Goal: Task Accomplishment & Management: Manage account settings

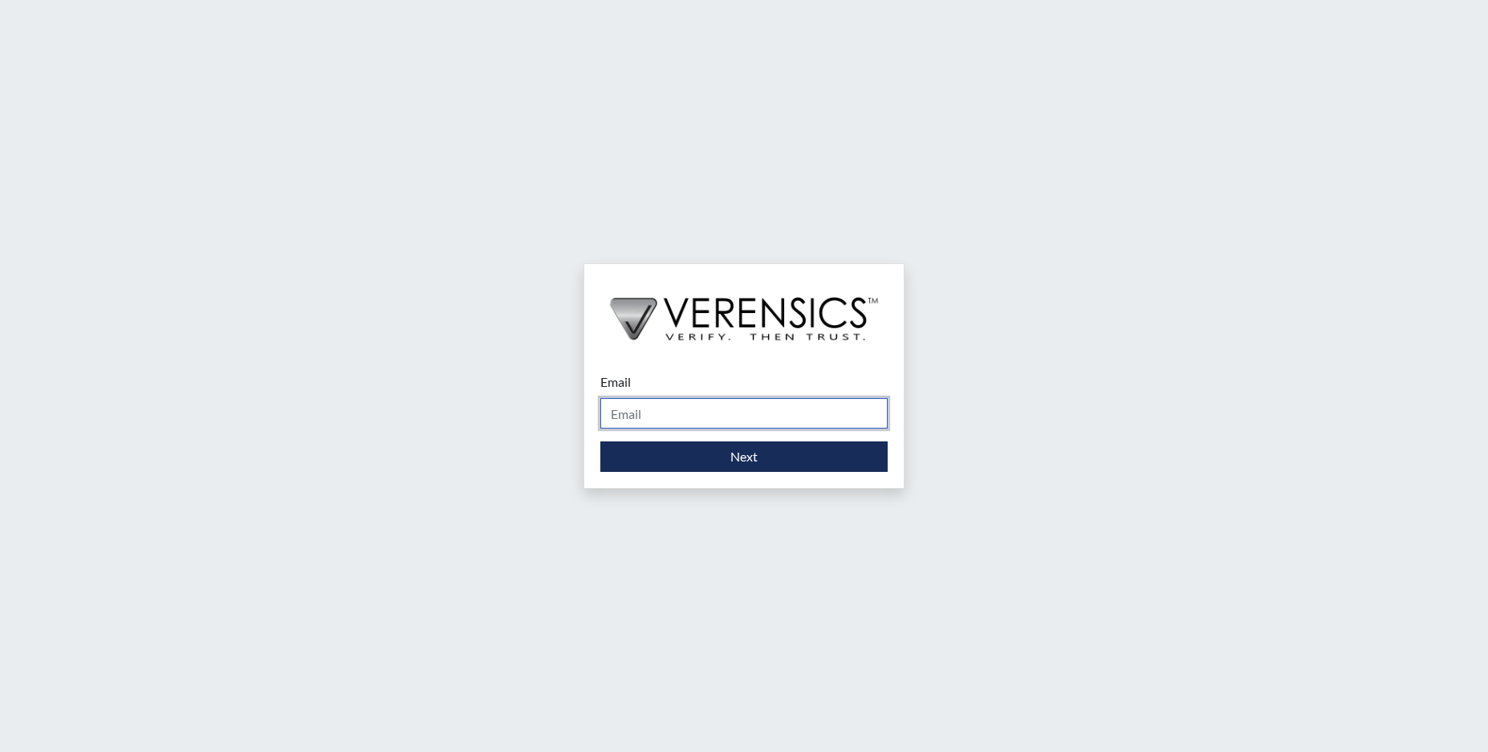
drag, startPoint x: 689, startPoint y: 408, endPoint x: 690, endPoint y: 416, distance: 8.2
click at [690, 412] on input "Email" at bounding box center [744, 413] width 287 height 31
type input "[EMAIL_ADDRESS][PERSON_NAME][DOMAIN_NAME]"
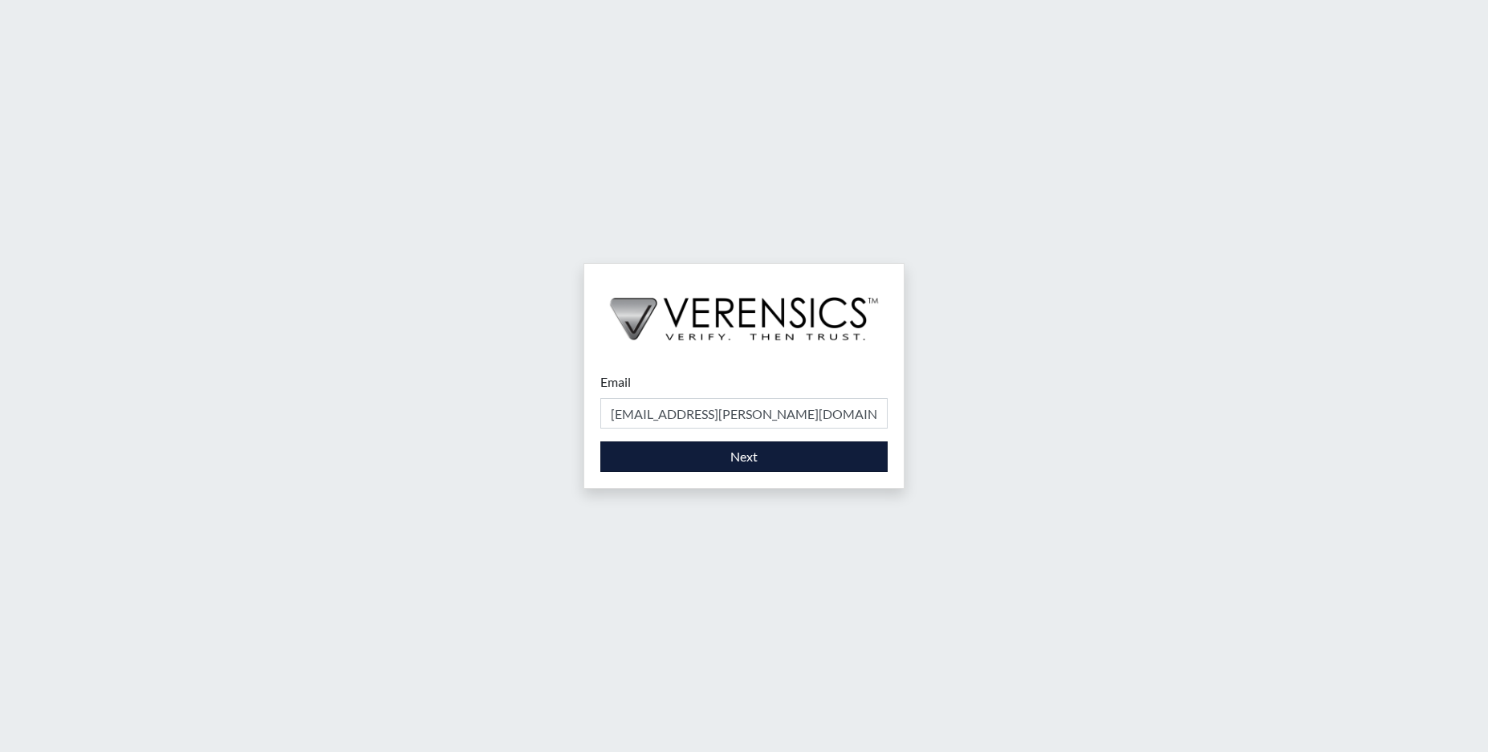
click at [690, 472] on div "Email [EMAIL_ADDRESS][PERSON_NAME][DOMAIN_NAME] Please provide your email addre…" at bounding box center [744, 422] width 320 height 132
click at [691, 466] on button "Next" at bounding box center [744, 457] width 287 height 31
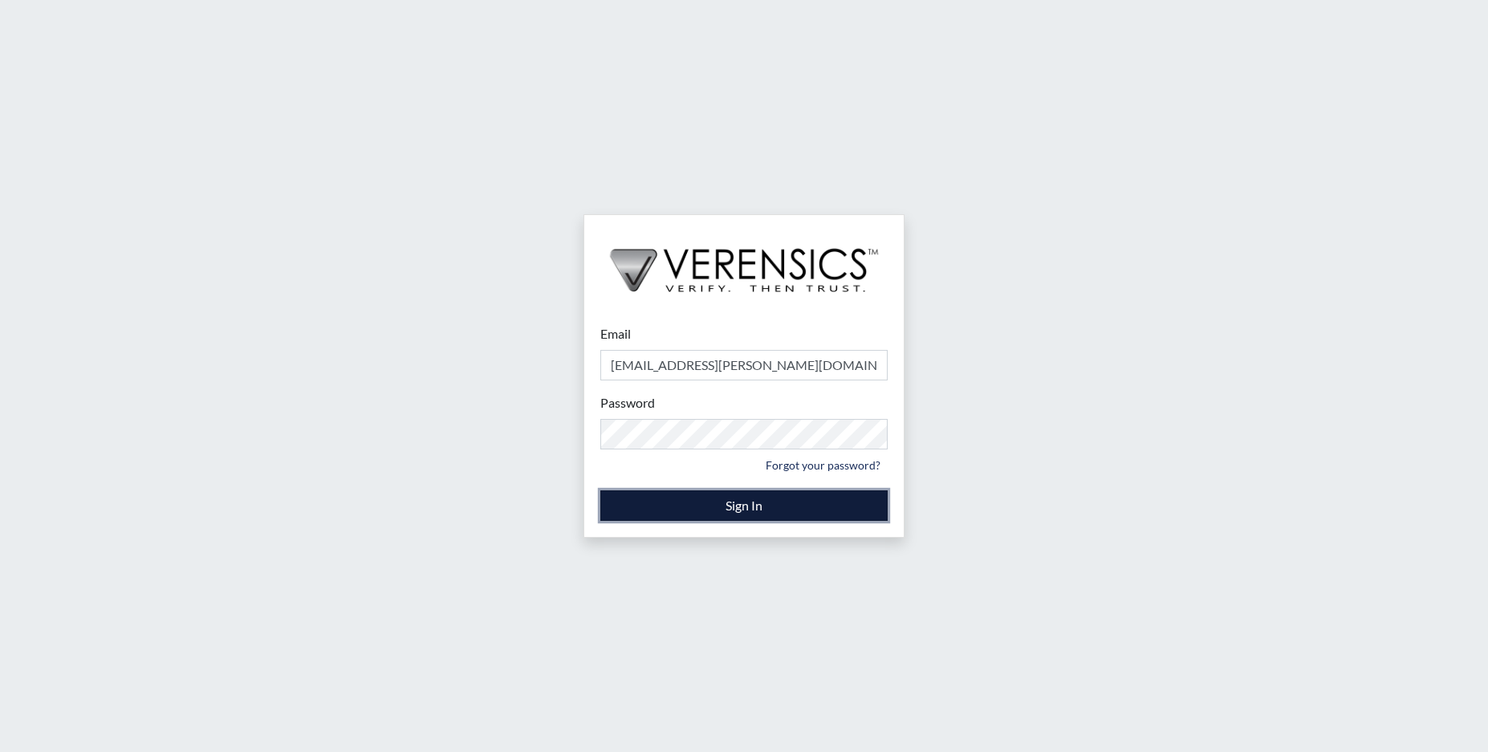
click at [710, 503] on button "Sign In" at bounding box center [744, 506] width 287 height 31
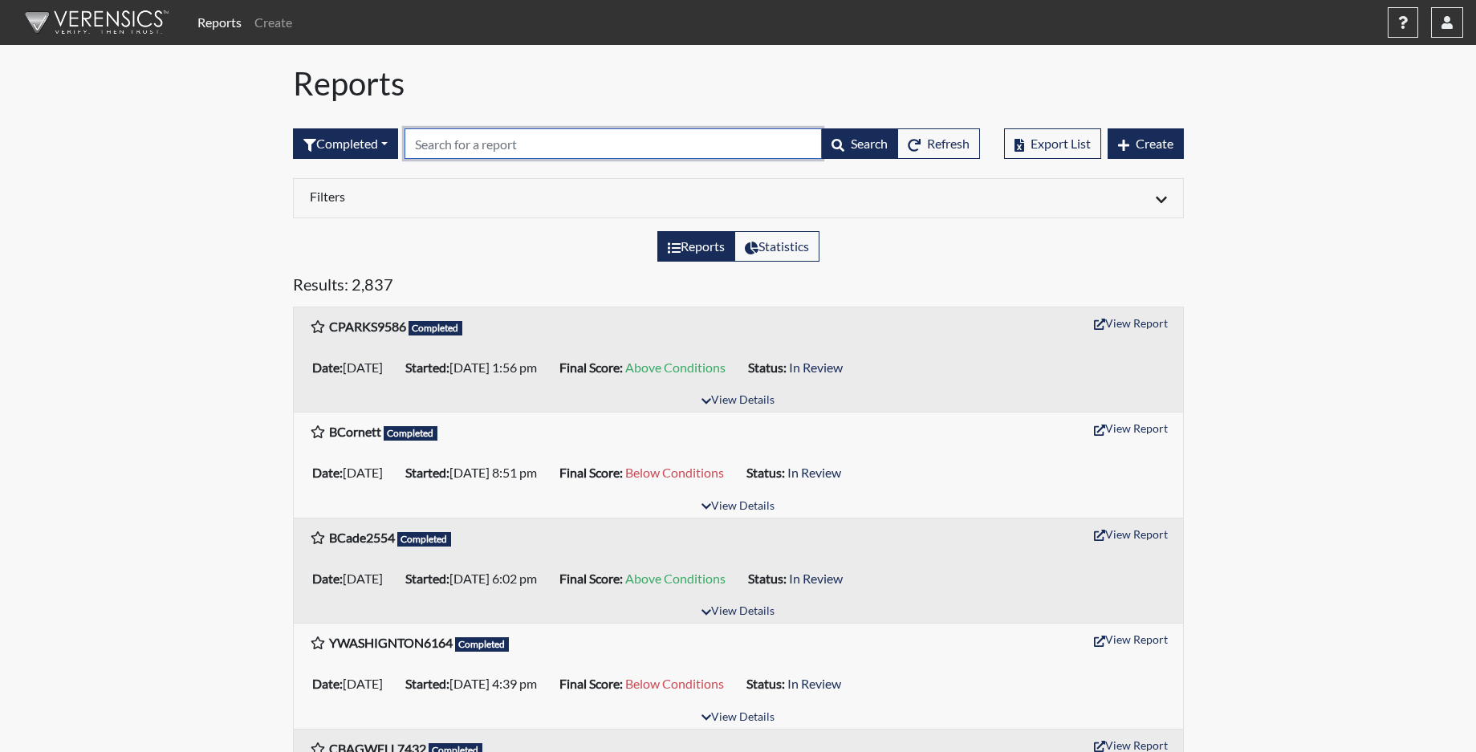
click at [457, 151] on input "text" at bounding box center [613, 143] width 417 height 31
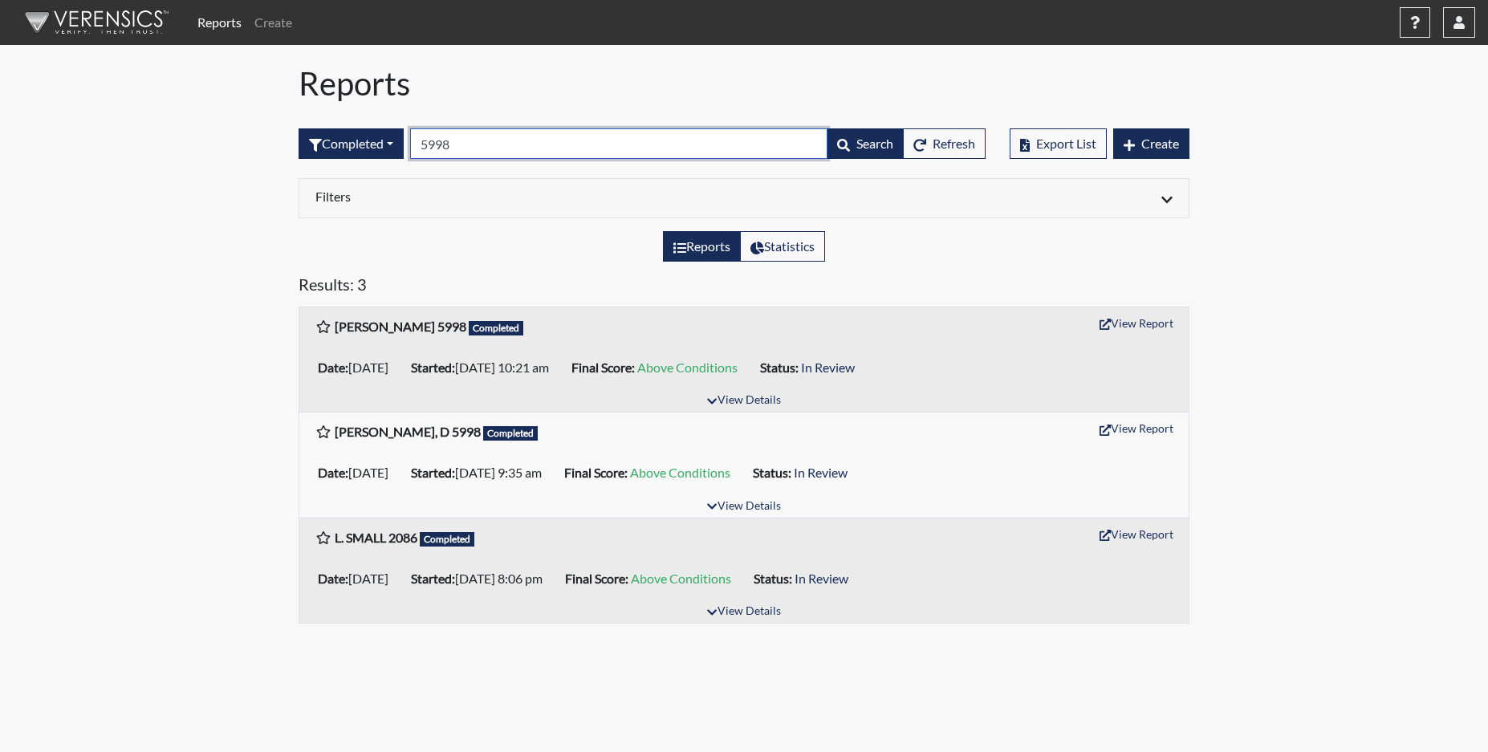
drag, startPoint x: 466, startPoint y: 140, endPoint x: 419, endPoint y: 136, distance: 47.5
click at [419, 136] on input "5998" at bounding box center [618, 143] width 417 height 31
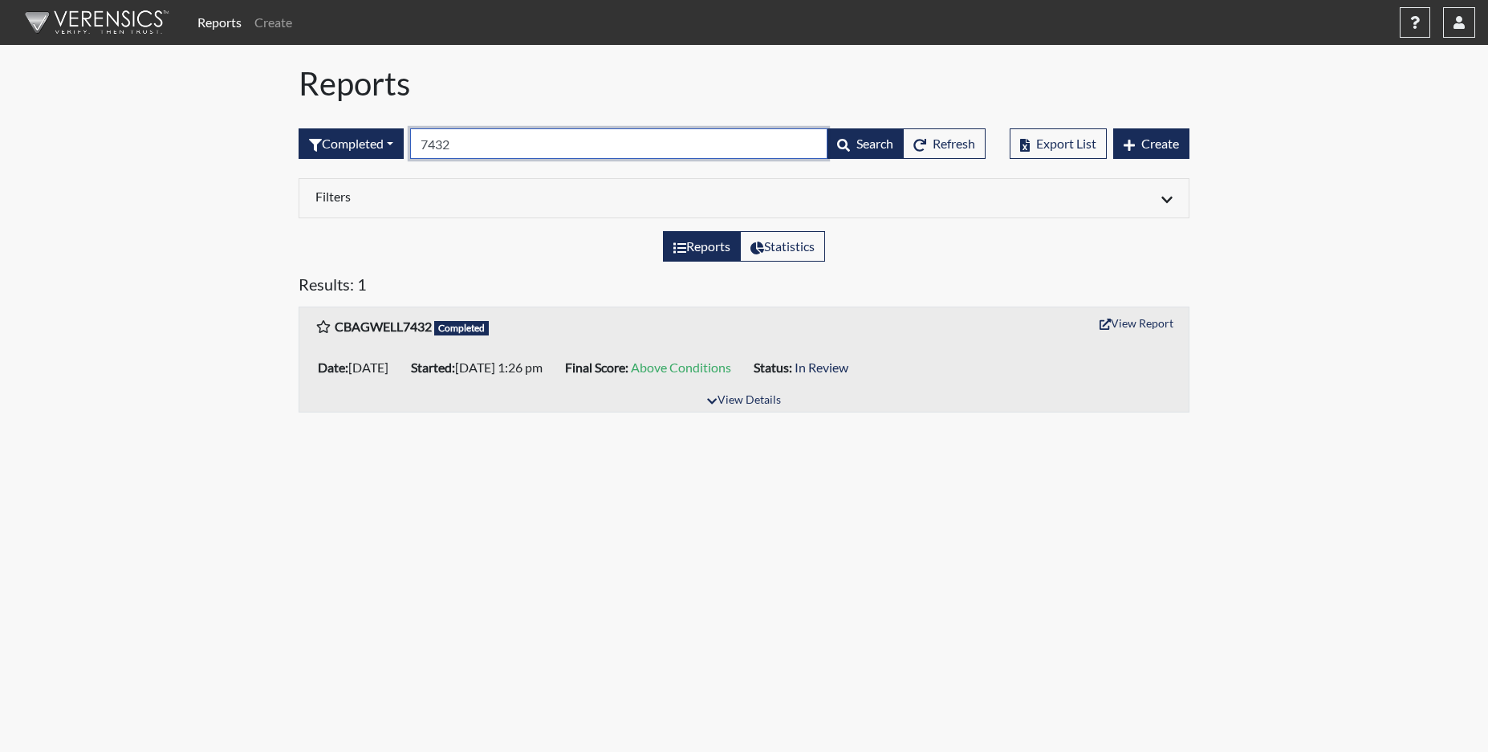
drag, startPoint x: 503, startPoint y: 141, endPoint x: 416, endPoint y: 142, distance: 87.5
click at [416, 142] on input "7432" at bounding box center [618, 143] width 417 height 31
type input "4249i"
